Goal: Transaction & Acquisition: Download file/media

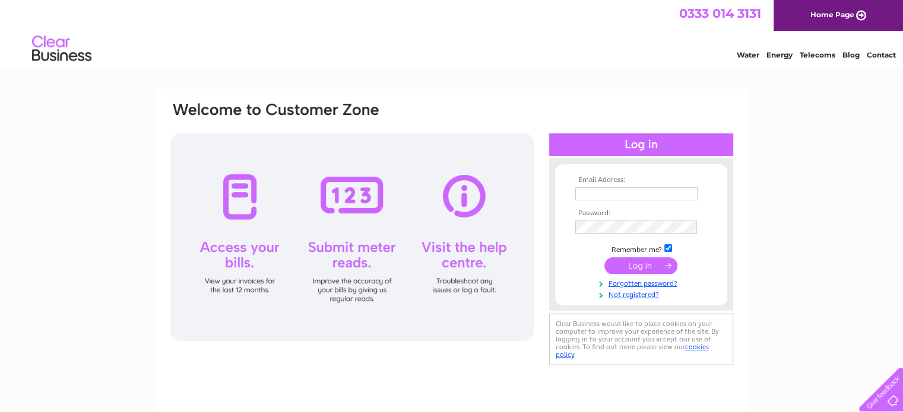
type input "suelesmart@gmail.com"
click at [632, 261] on input "submit" at bounding box center [640, 266] width 73 height 17
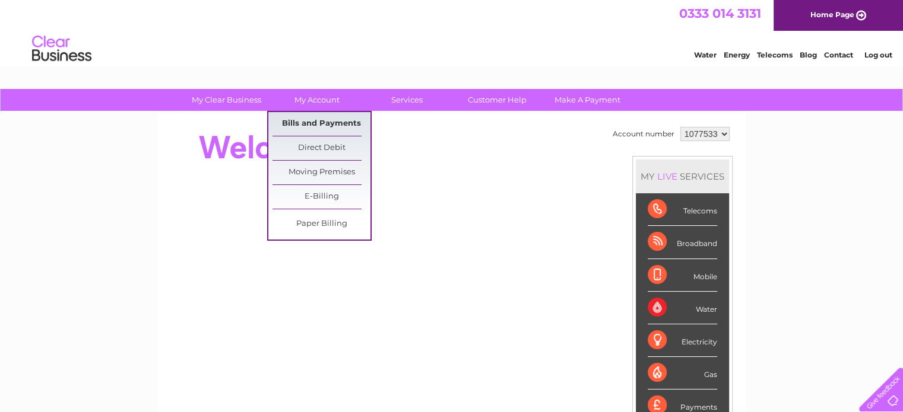
click at [315, 119] on link "Bills and Payments" at bounding box center [321, 124] width 98 height 24
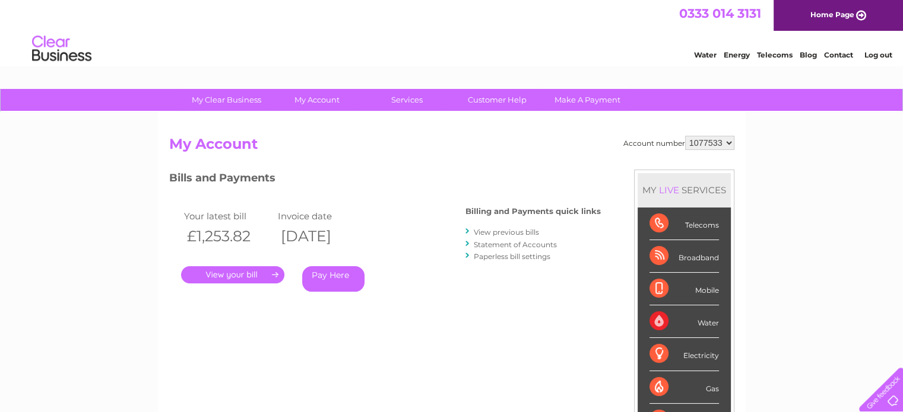
click at [247, 275] on link "." at bounding box center [232, 274] width 103 height 17
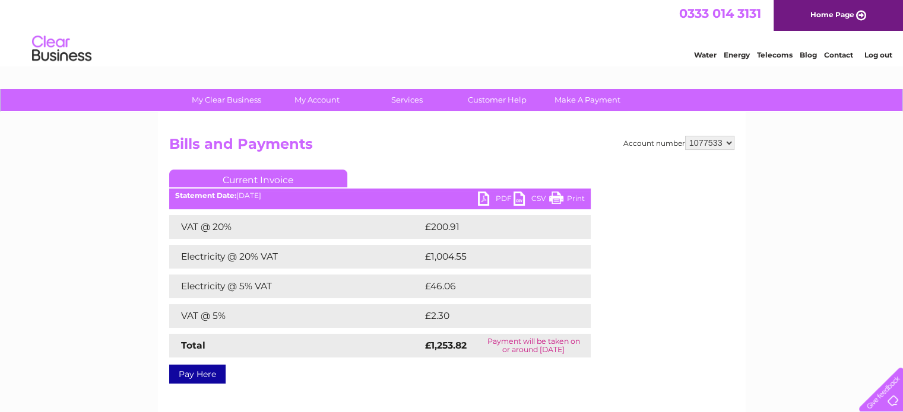
click at [485, 194] on link "PDF" at bounding box center [496, 200] width 36 height 17
click at [725, 142] on select "1077533 1077534 1153843" at bounding box center [709, 143] width 49 height 14
select select "1153843"
click at [685, 136] on select "1077533 1077534 1153843" at bounding box center [709, 143] width 49 height 14
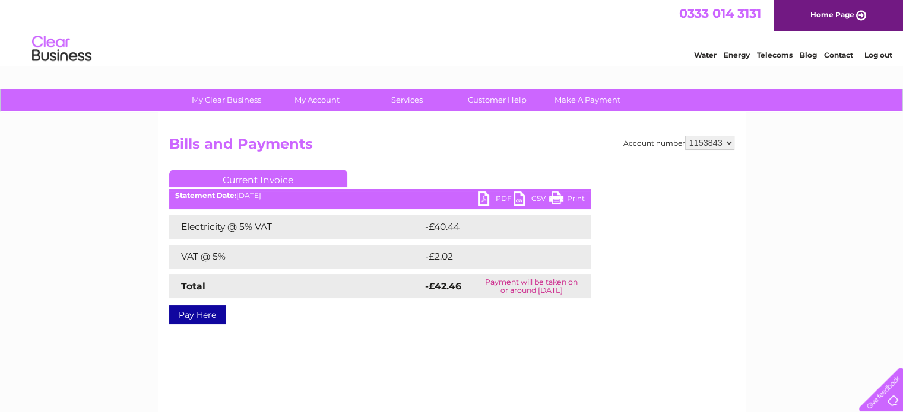
click at [481, 195] on link "PDF" at bounding box center [496, 200] width 36 height 17
click at [729, 139] on select "1077533 1077534 1153843" at bounding box center [709, 143] width 49 height 14
select select "1077533"
click at [685, 136] on select "1077533 1077534 1153843" at bounding box center [709, 143] width 49 height 14
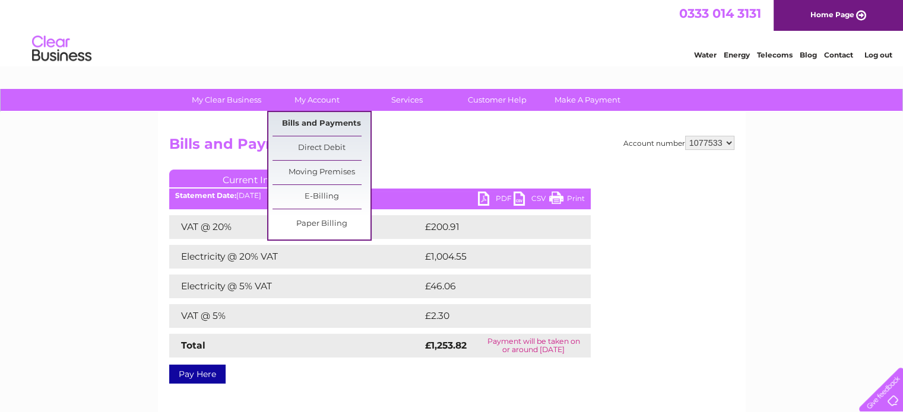
click at [312, 118] on link "Bills and Payments" at bounding box center [321, 124] width 98 height 24
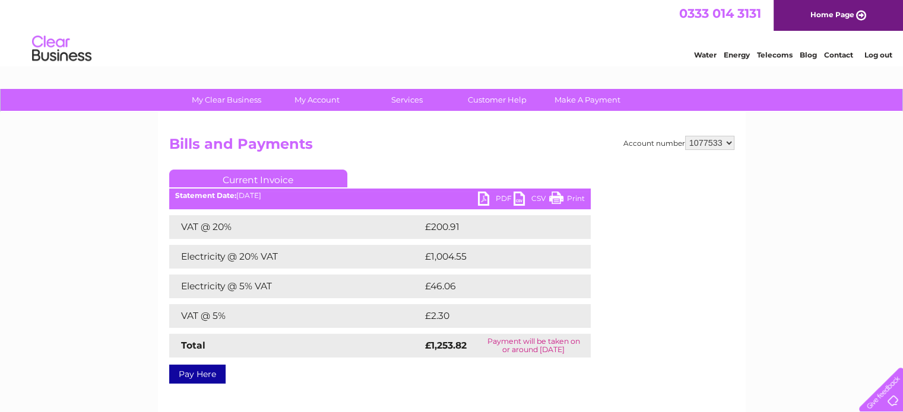
click at [485, 198] on link "PDF" at bounding box center [496, 200] width 36 height 17
click at [883, 55] on link "Log out" at bounding box center [877, 54] width 28 height 9
